Goal: Transaction & Acquisition: Purchase product/service

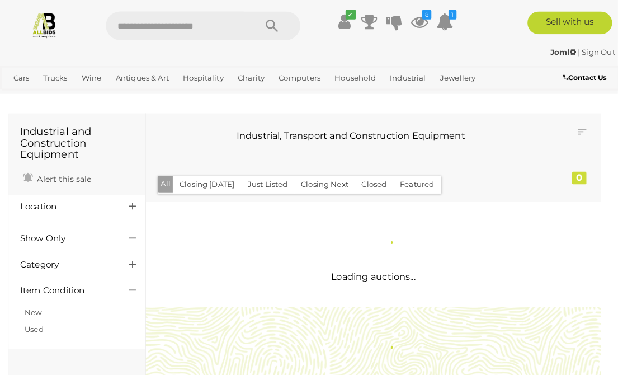
scroll to position [2, 0]
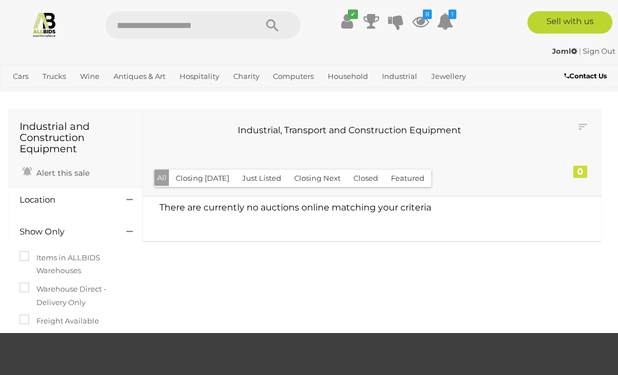
click at [416, 18] on icon at bounding box center [420, 21] width 17 height 20
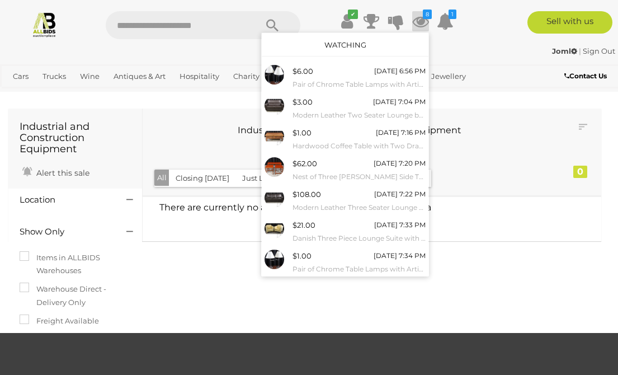
click at [321, 308] on link "View All" at bounding box center [345, 318] width 167 height 20
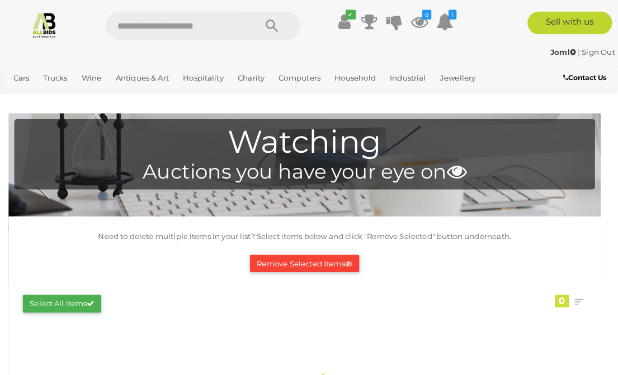
scroll to position [2, 0]
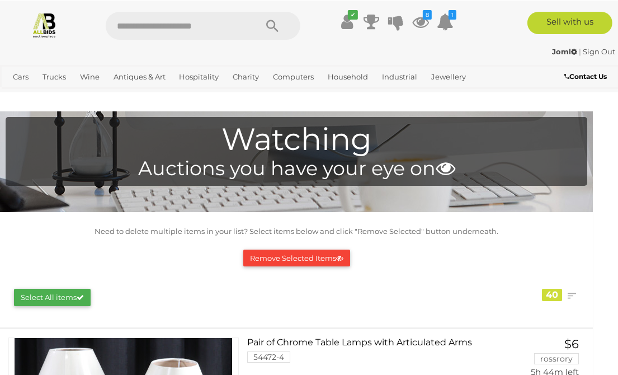
scroll to position [0, 9]
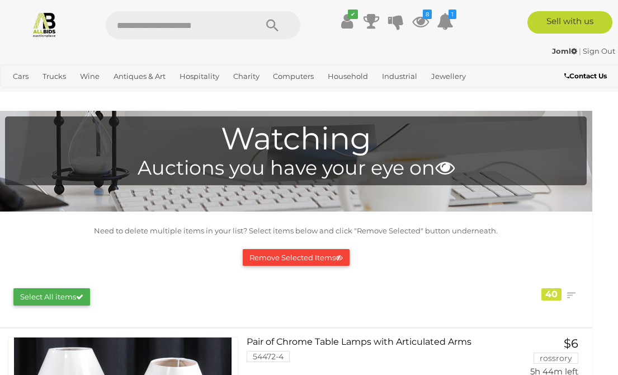
click at [0, 0] on link "Gemstones" at bounding box center [0, 0] width 0 height 0
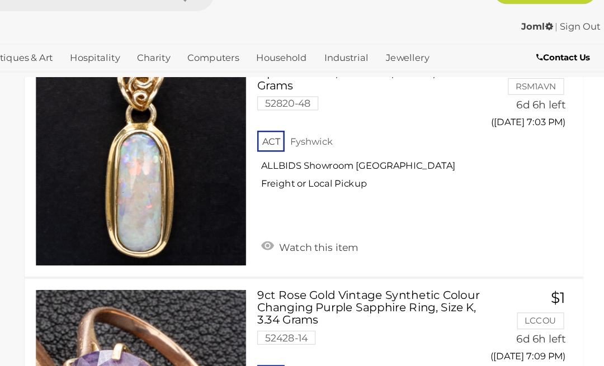
scroll to position [2384, 0]
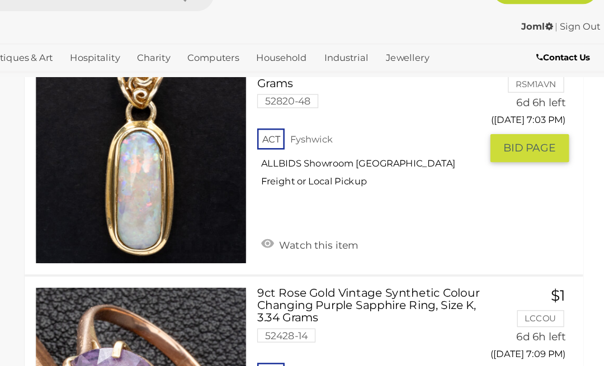
click at [328, 216] on link "Watch this item" at bounding box center [369, 224] width 83 height 17
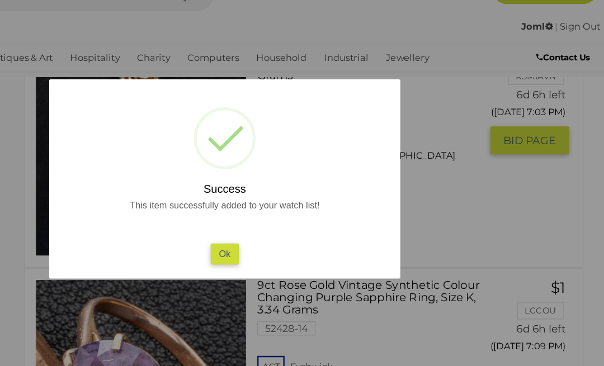
click at [291, 224] on button "Ok" at bounding box center [302, 232] width 23 height 16
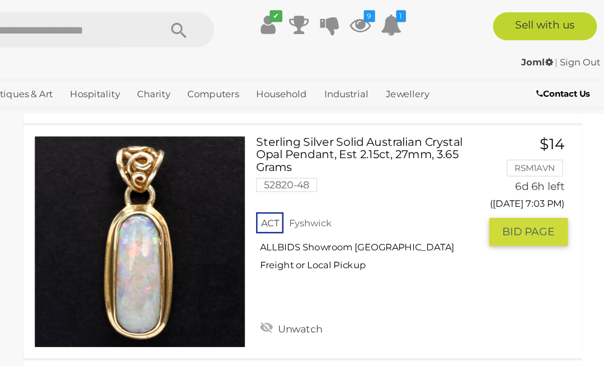
scroll to position [2346, 0]
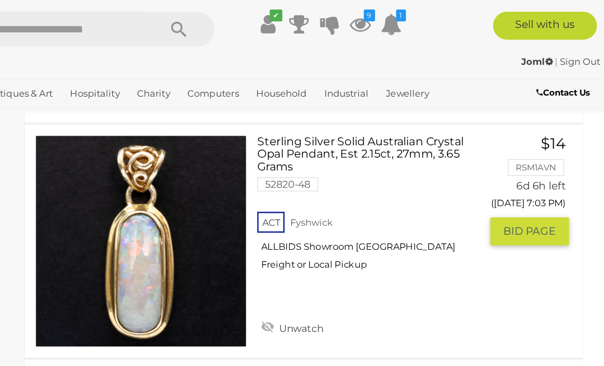
click at [524, 181] on span "BID PAGE" at bounding box center [545, 186] width 42 height 11
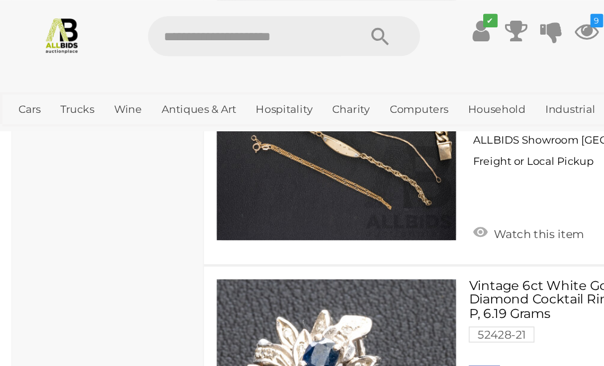
scroll to position [4698, 0]
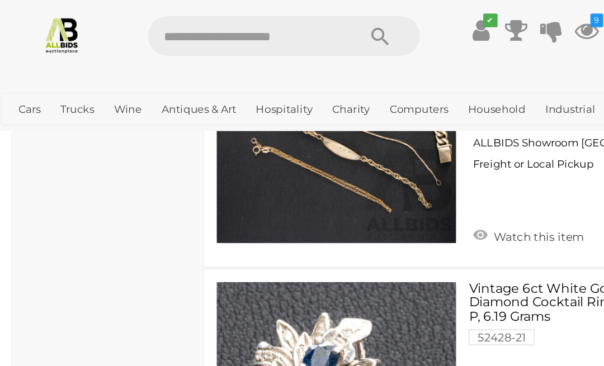
click at [0, 0] on link "View All Charity Auctions" at bounding box center [0, 0] width 0 height 0
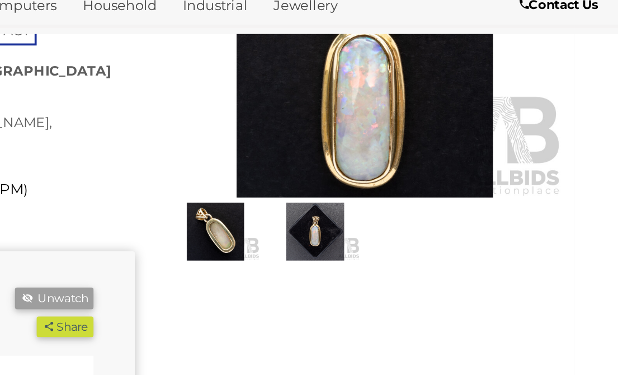
scroll to position [100, 10]
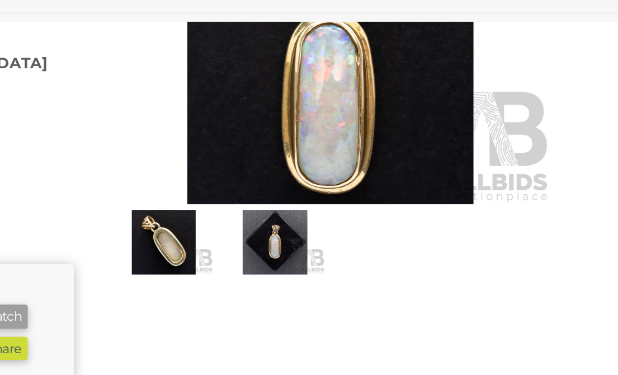
click at [374, 183] on img at bounding box center [398, 198] width 48 height 31
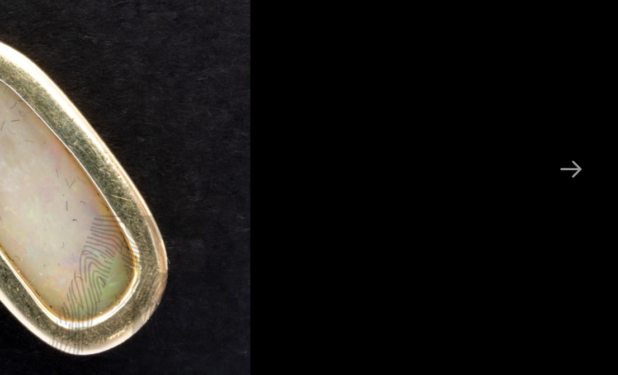
click at [584, 152] on button "Next slide" at bounding box center [595, 163] width 23 height 22
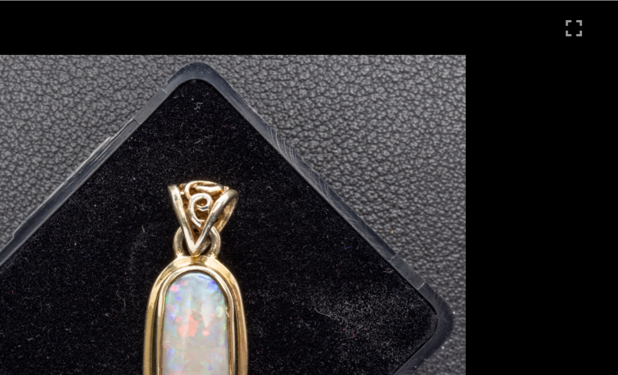
scroll to position [0, 10]
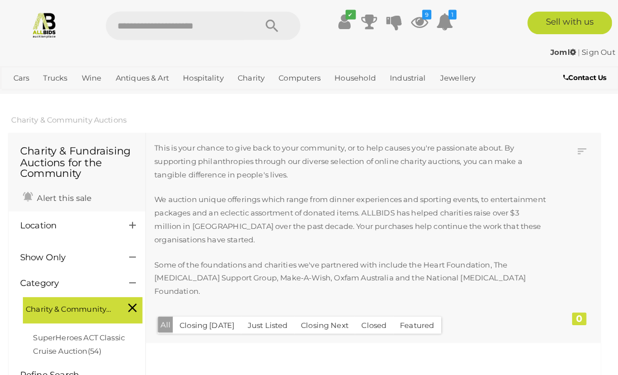
scroll to position [2, 0]
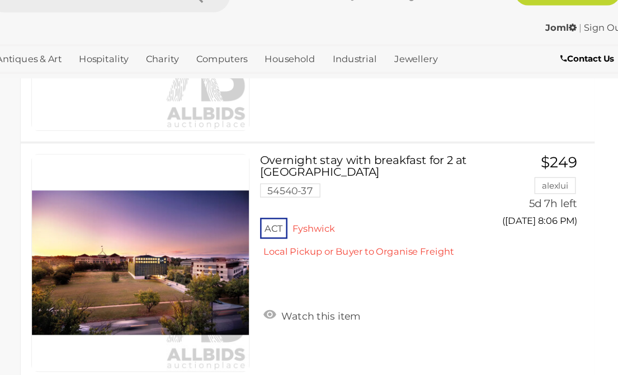
scroll to position [6961, 10]
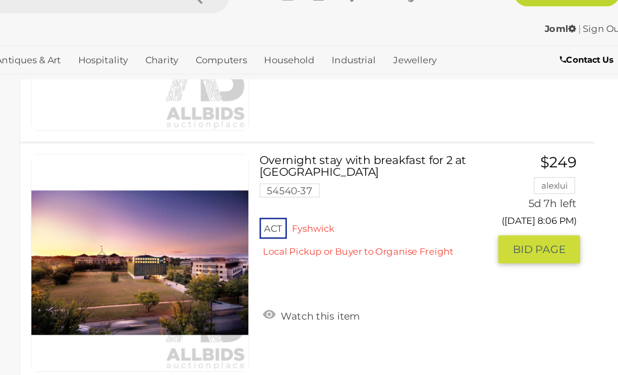
click at [142, 174] on link at bounding box center [229, 239] width 175 height 175
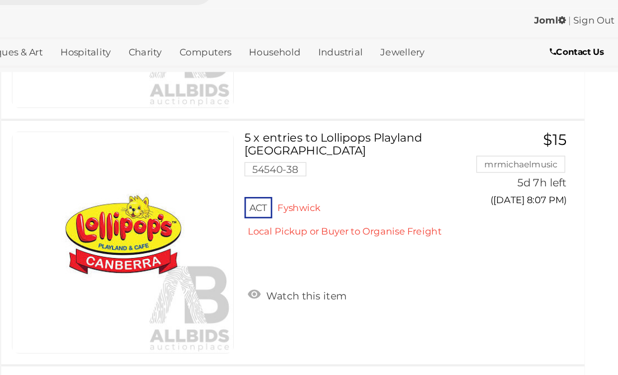
scroll to position [7167, 10]
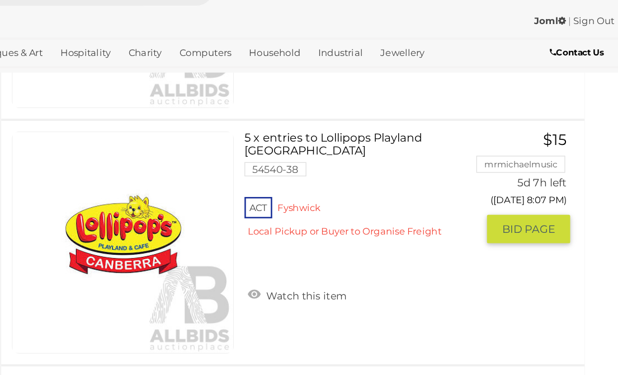
click at [142, 148] on link at bounding box center [229, 225] width 175 height 175
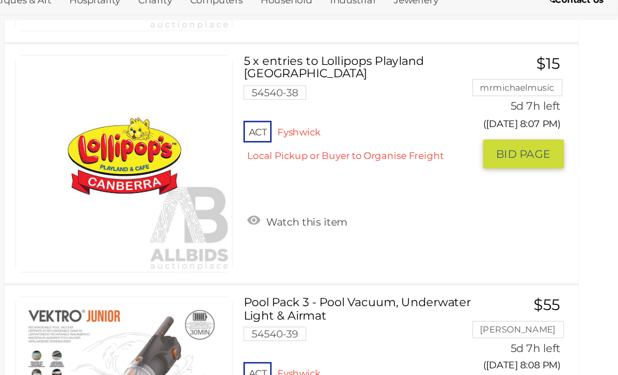
scroll to position [7073, 10]
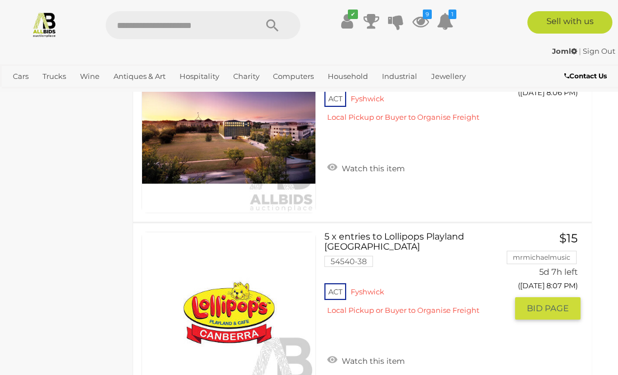
click at [3, 54] on div "Joml | Sign Out" at bounding box center [309, 51] width 613 height 13
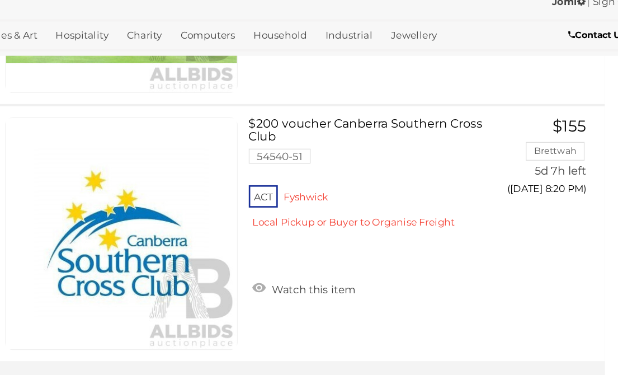
scroll to position [9677, 10]
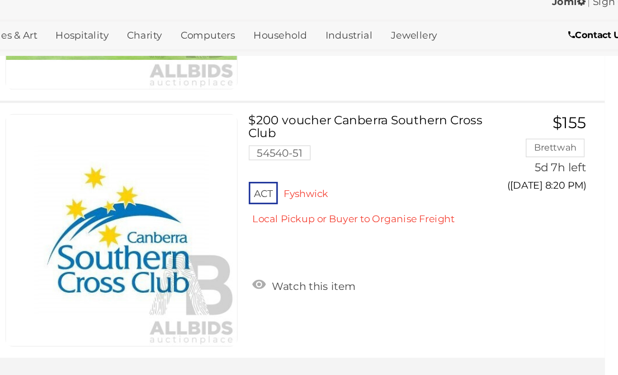
click at [196, 335] on link "2" at bounding box center [207, 346] width 22 height 22
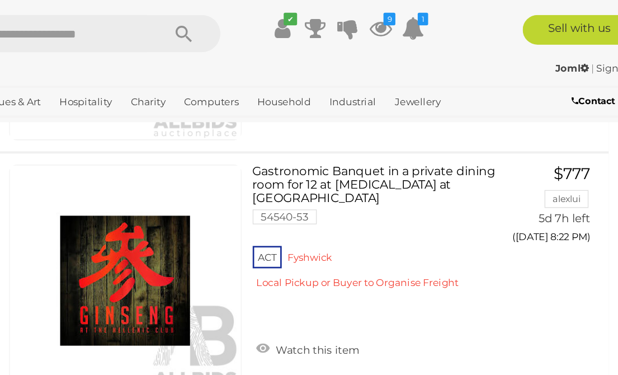
scroll to position [432, 10]
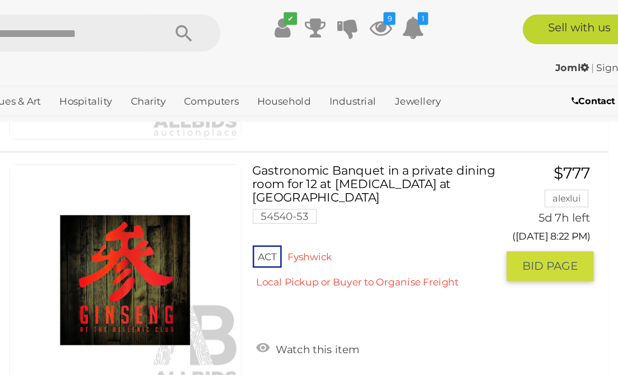
click at [142, 176] on link at bounding box center [229, 211] width 175 height 175
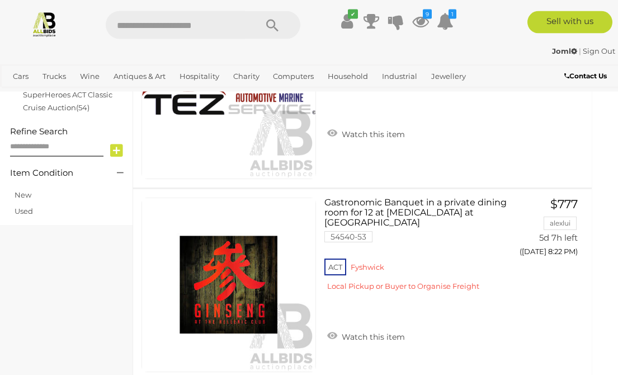
scroll to position [360, 10]
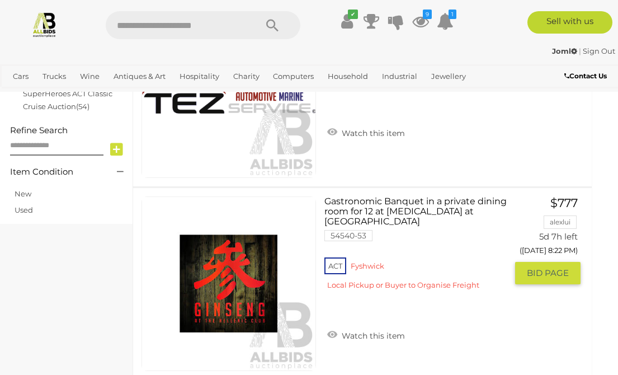
click at [344, 326] on link "Watch this item" at bounding box center [365, 334] width 83 height 17
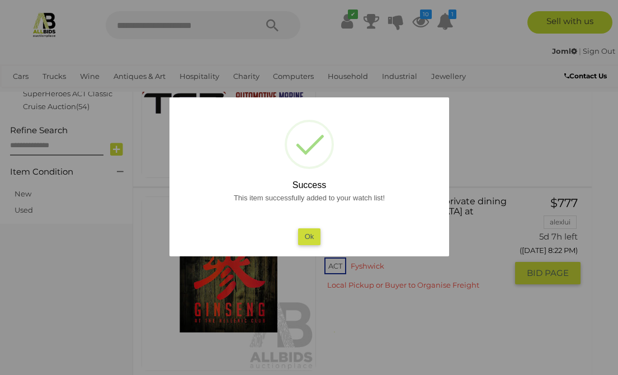
click at [307, 244] on button "Ok" at bounding box center [309, 236] width 23 height 16
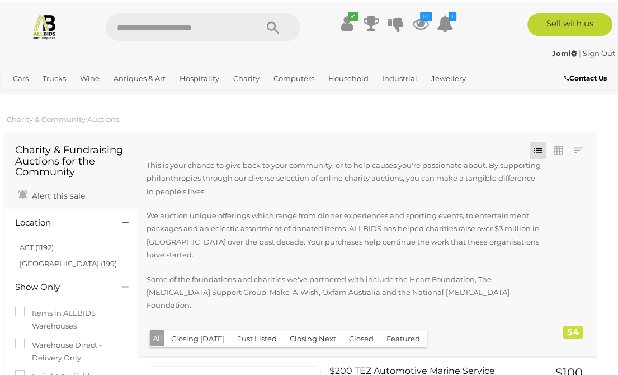
scroll to position [0, 4]
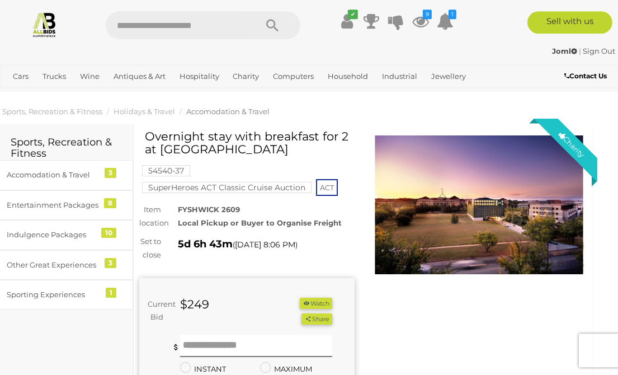
scroll to position [0, 9]
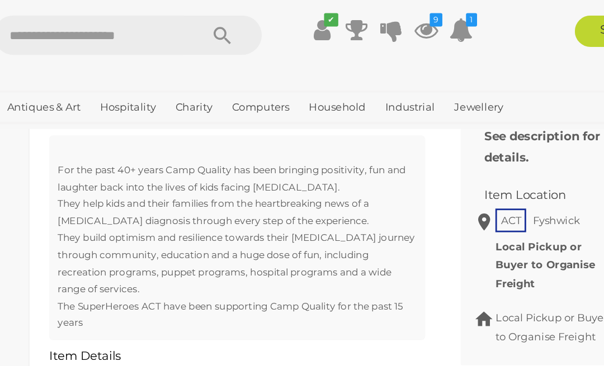
scroll to position [495, 14]
